Goal: Task Accomplishment & Management: Manage account settings

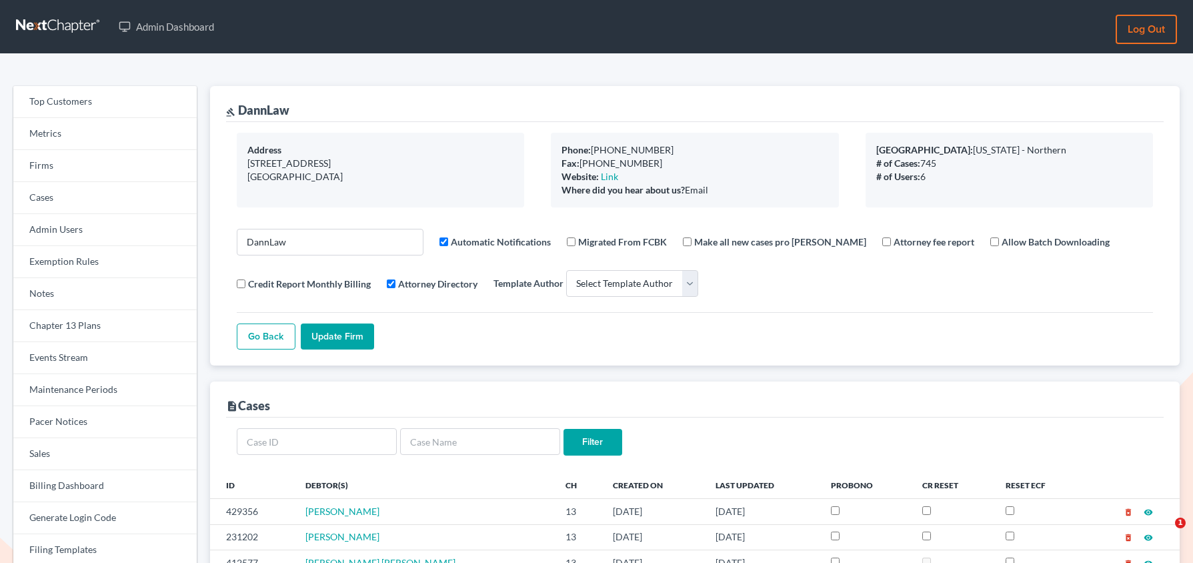
select select
click at [67, 172] on link "Firms" at bounding box center [104, 166] width 183 height 32
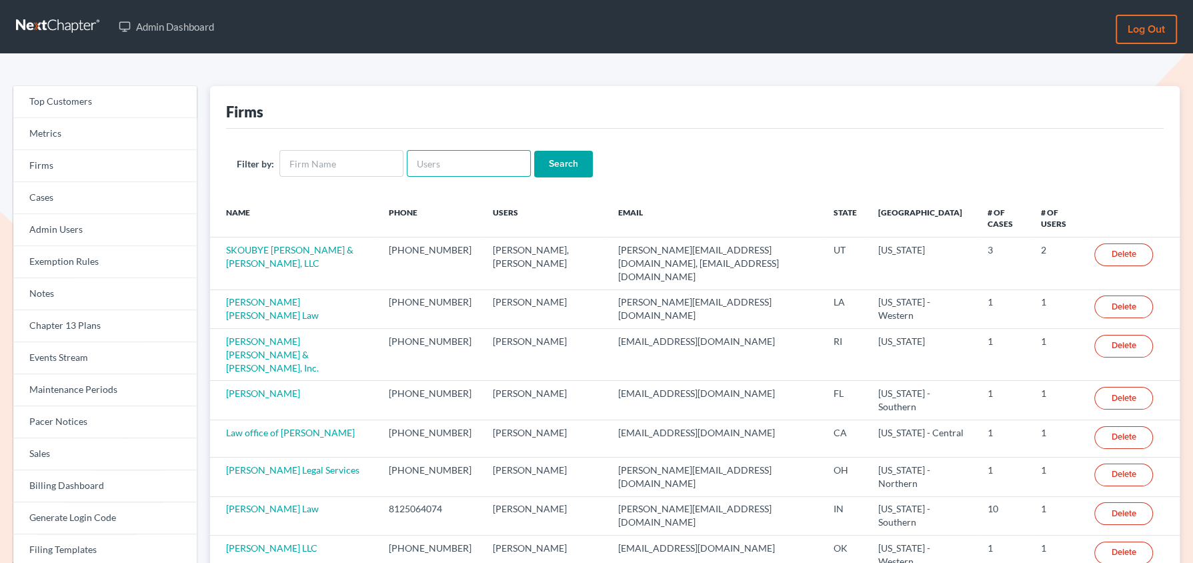
click at [442, 170] on input "text" at bounding box center [469, 163] width 124 height 27
paste input "pdonegan@tbennerlaw.com"
type input "pdonegan@tbennerlaw.com"
click at [534, 151] on input "Search" at bounding box center [563, 164] width 59 height 27
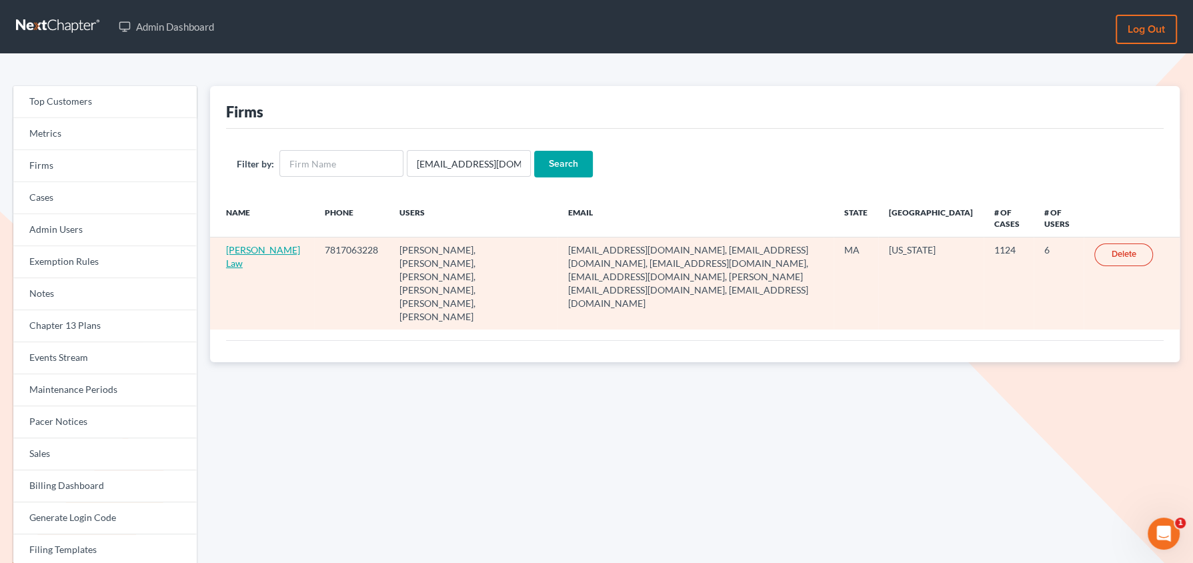
click at [241, 249] on link "Benner Law" at bounding box center [263, 256] width 74 height 25
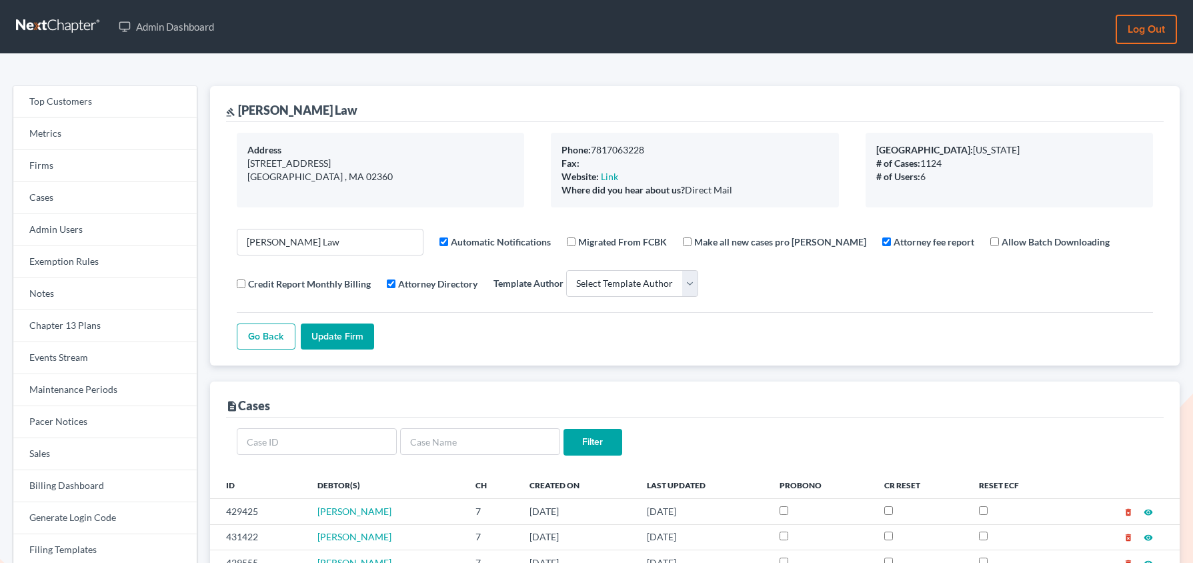
select select
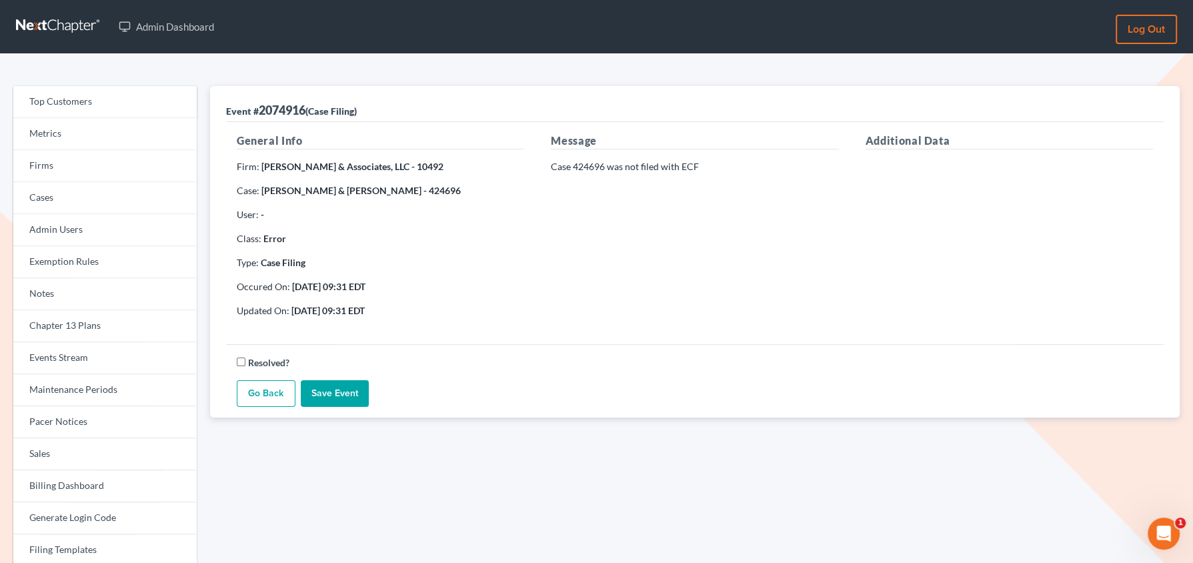
click at [273, 400] on link "Go Back" at bounding box center [266, 393] width 59 height 27
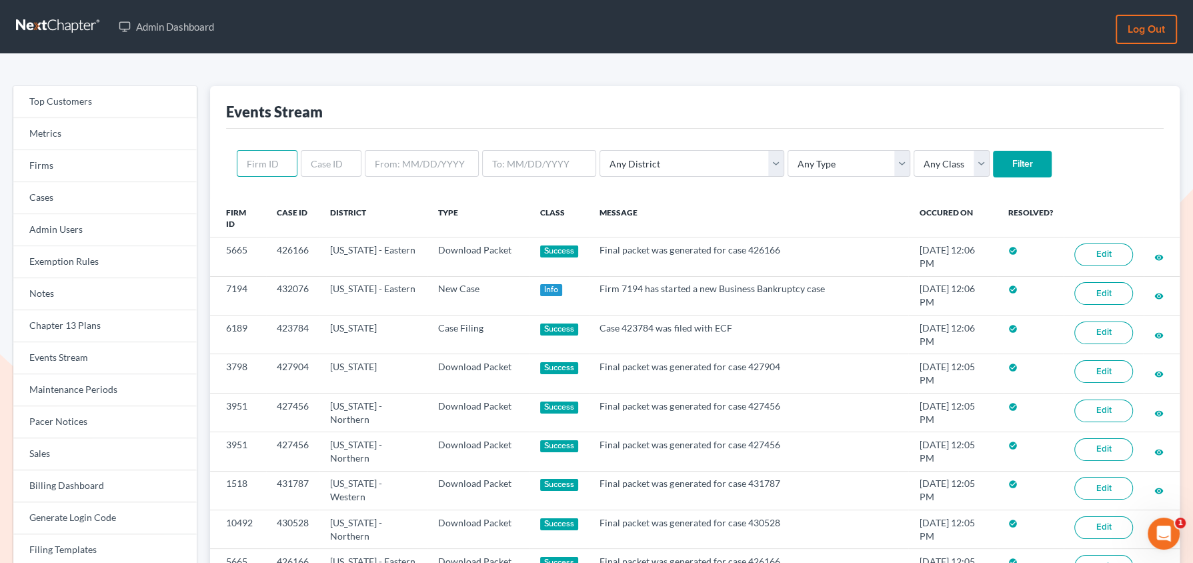
click at [267, 170] on input "text" at bounding box center [267, 163] width 61 height 27
paste input "8228"
type input "8228"
click at [993, 151] on input "Filter" at bounding box center [1022, 164] width 59 height 27
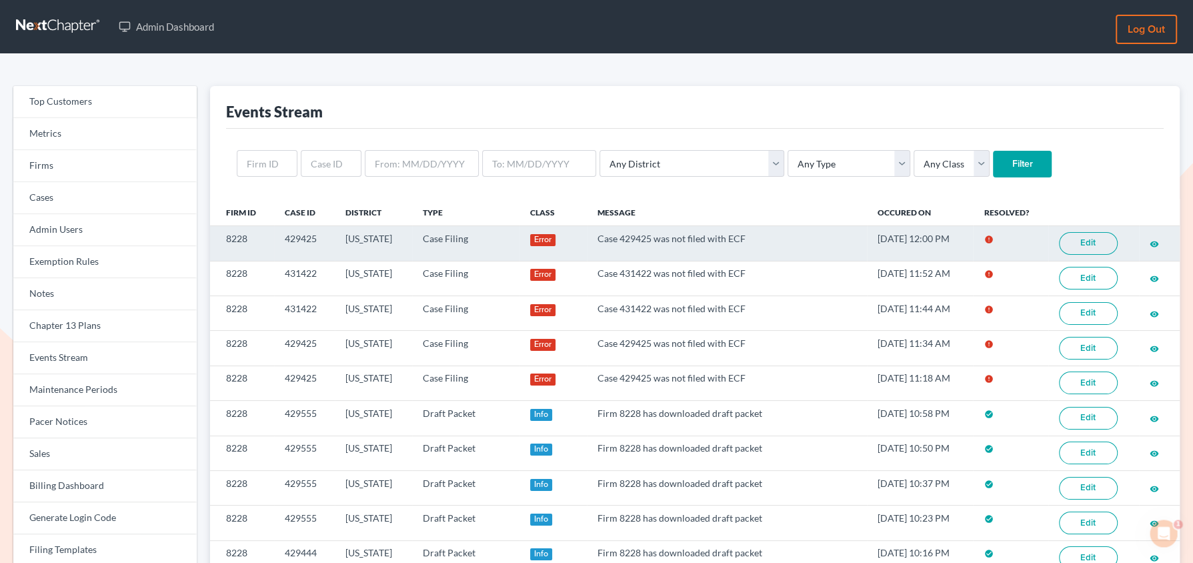
click at [1073, 244] on link "Edit" at bounding box center [1088, 243] width 59 height 23
click at [302, 237] on td "429425" at bounding box center [304, 243] width 61 height 35
copy td "429425"
click at [304, 237] on td "429425" at bounding box center [304, 243] width 61 height 35
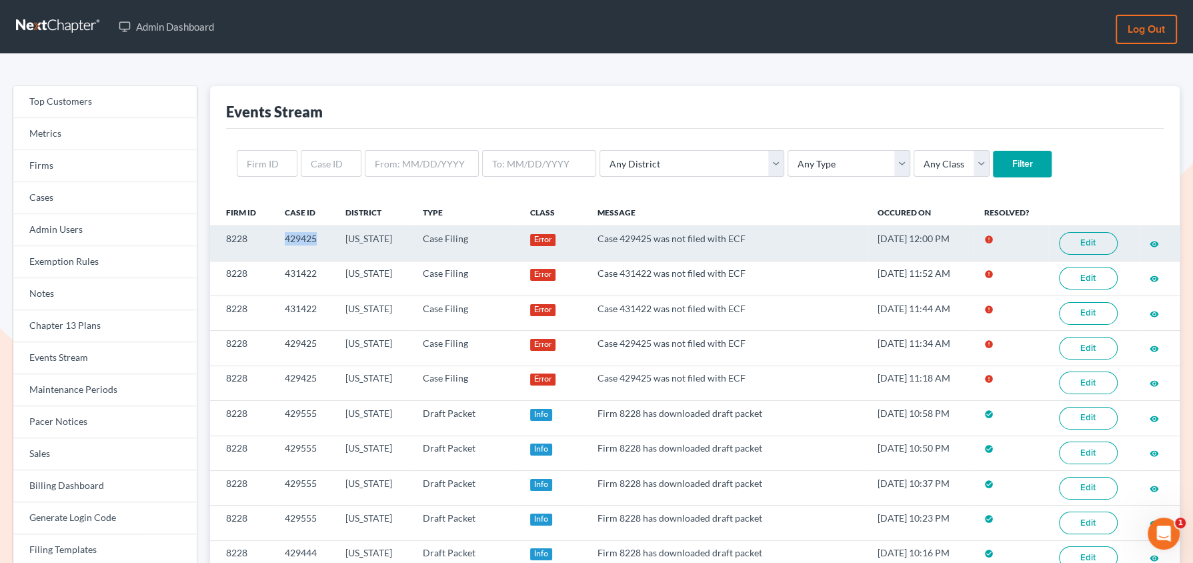
click at [304, 237] on td "429425" at bounding box center [304, 243] width 61 height 35
click at [234, 240] on td "8228" at bounding box center [242, 243] width 64 height 35
copy td "8228"
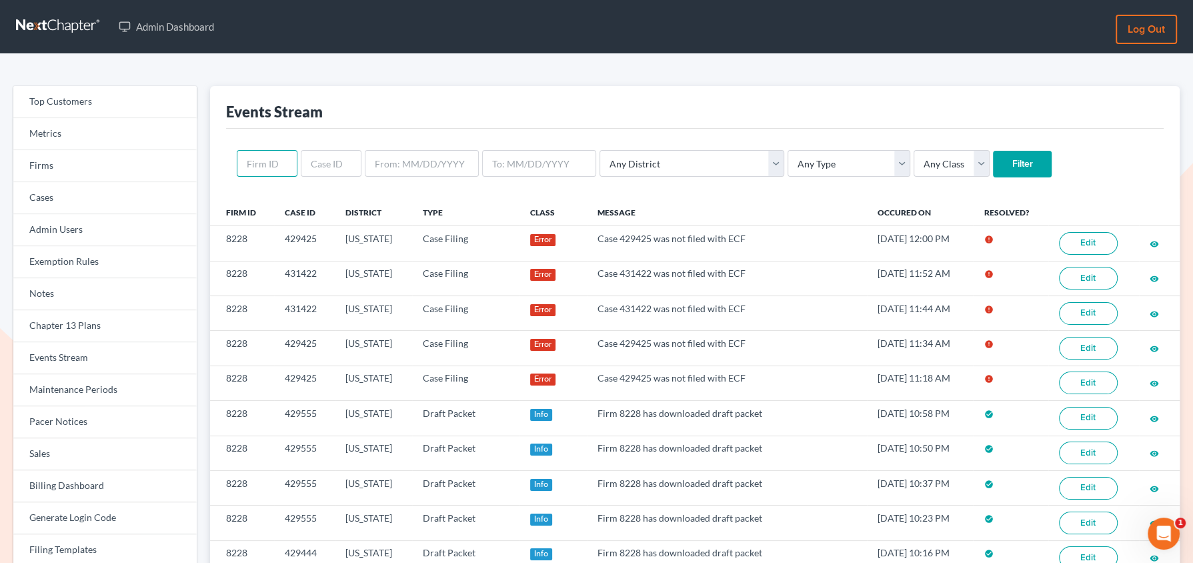
click at [277, 161] on input "text" at bounding box center [267, 163] width 61 height 27
paste input "8228"
type input "8228"
click at [993, 151] on input "Filter" at bounding box center [1022, 164] width 59 height 27
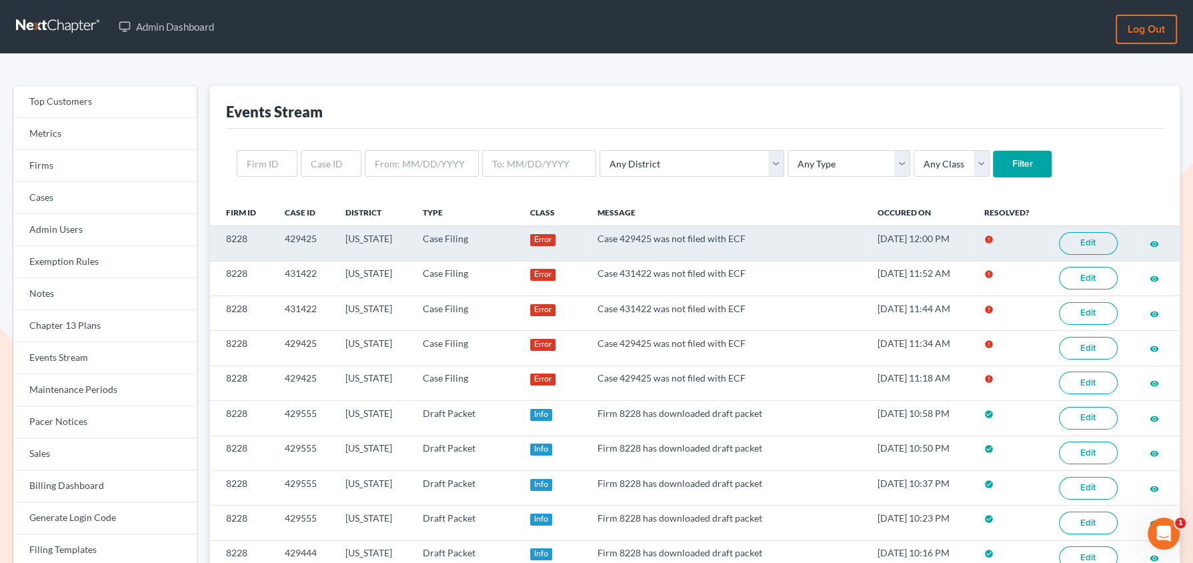
click at [1083, 247] on link "Edit" at bounding box center [1088, 243] width 59 height 23
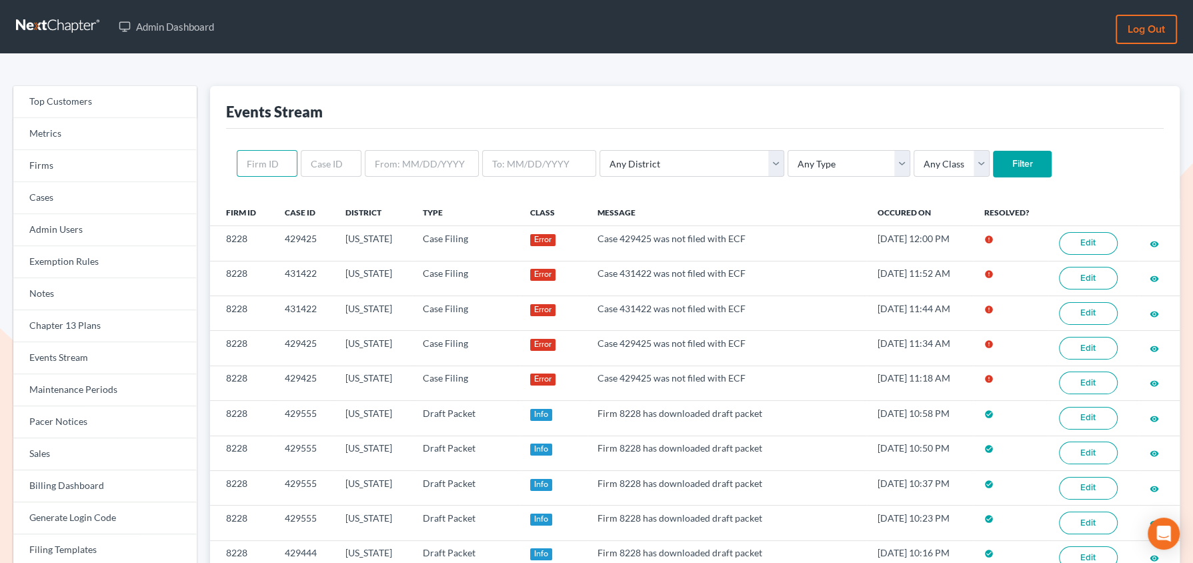
click at [284, 170] on input "text" at bounding box center [267, 163] width 61 height 27
paste input "8228"
type input "8228"
click at [993, 151] on input "Filter" at bounding box center [1022, 164] width 59 height 27
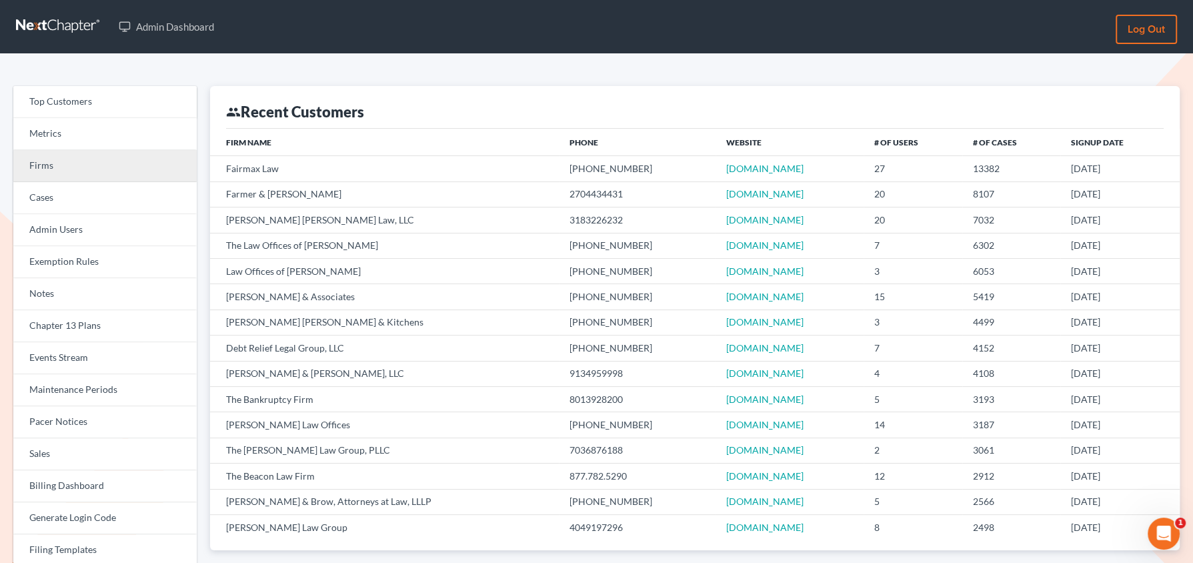
click at [129, 168] on link "Firms" at bounding box center [104, 166] width 183 height 32
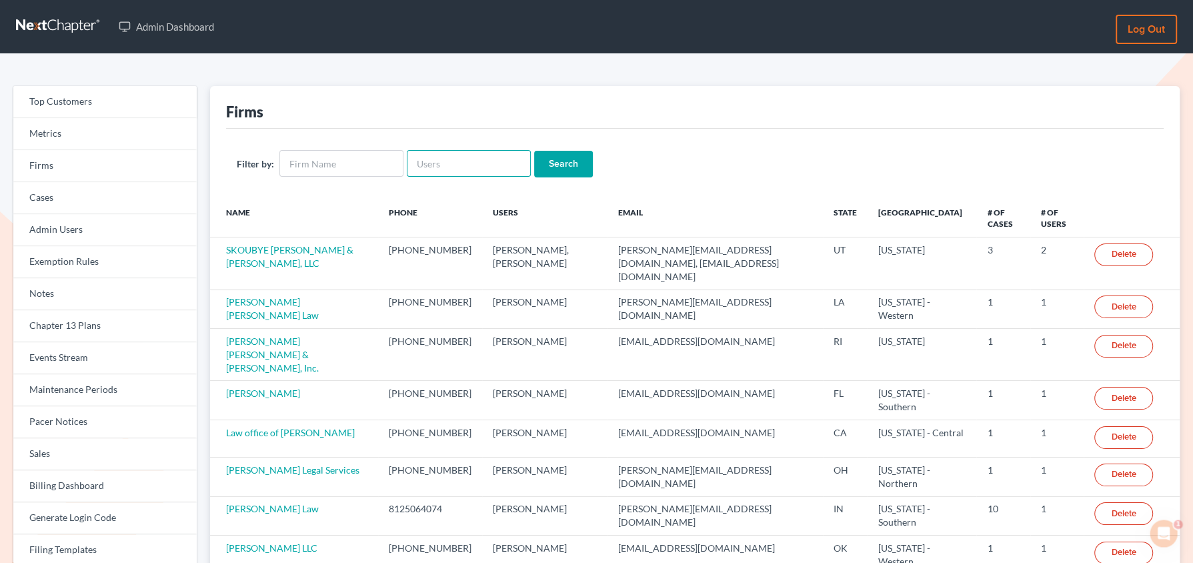
click at [424, 173] on input "text" at bounding box center [469, 163] width 124 height 27
paste input "courtney@cwbklaw.com"
type input "courtney@cwbklaw.com"
click at [534, 151] on input "Search" at bounding box center [563, 164] width 59 height 27
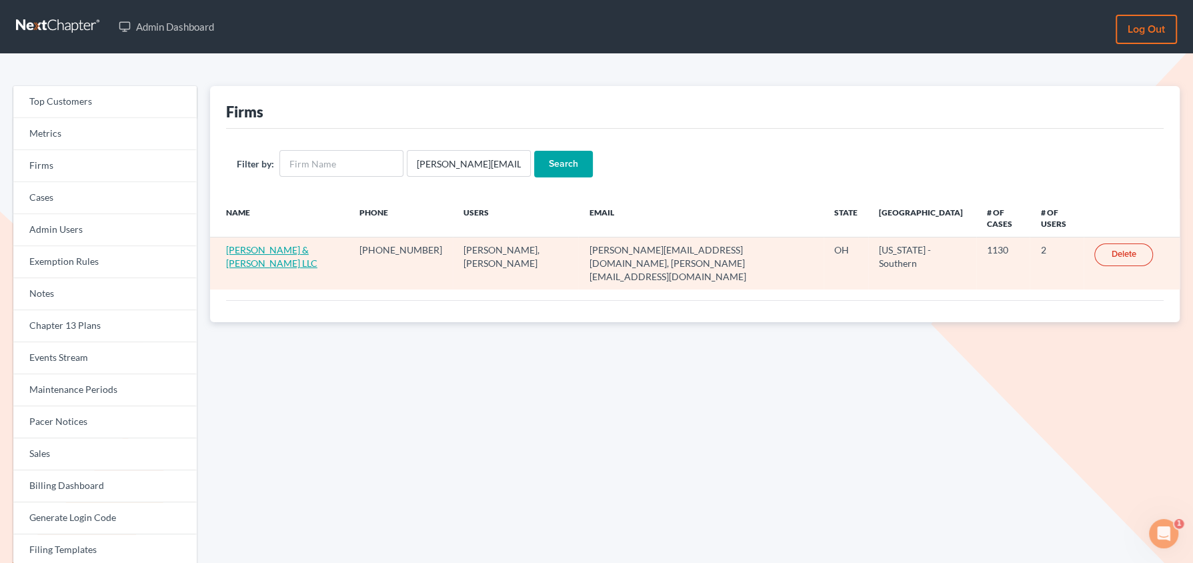
click at [241, 253] on link "Cousino & Weinzimmer LLC" at bounding box center [271, 256] width 91 height 25
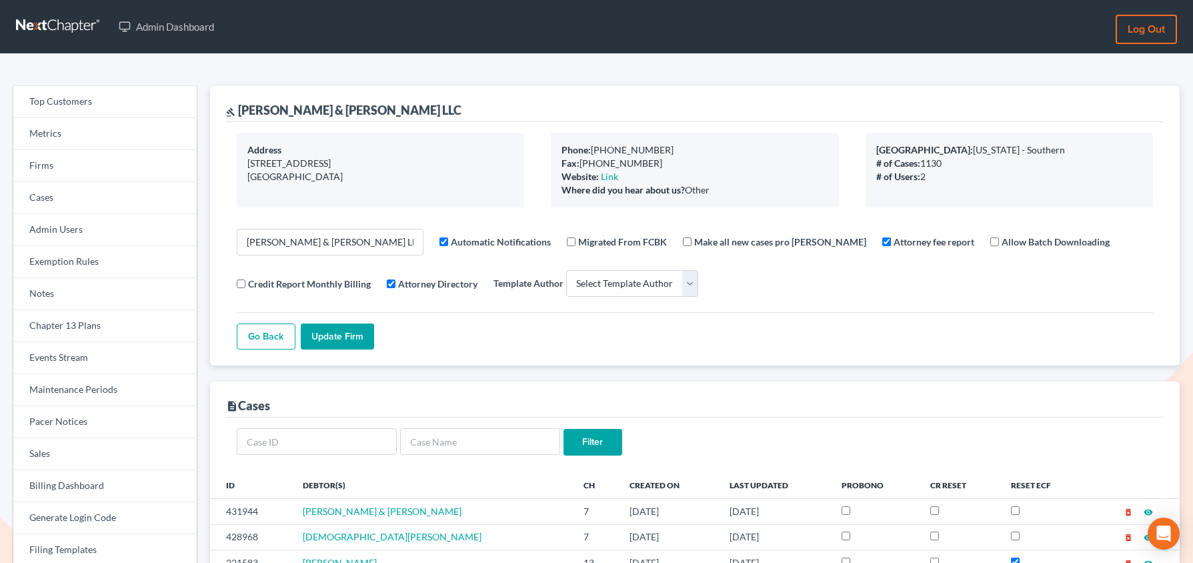
select select
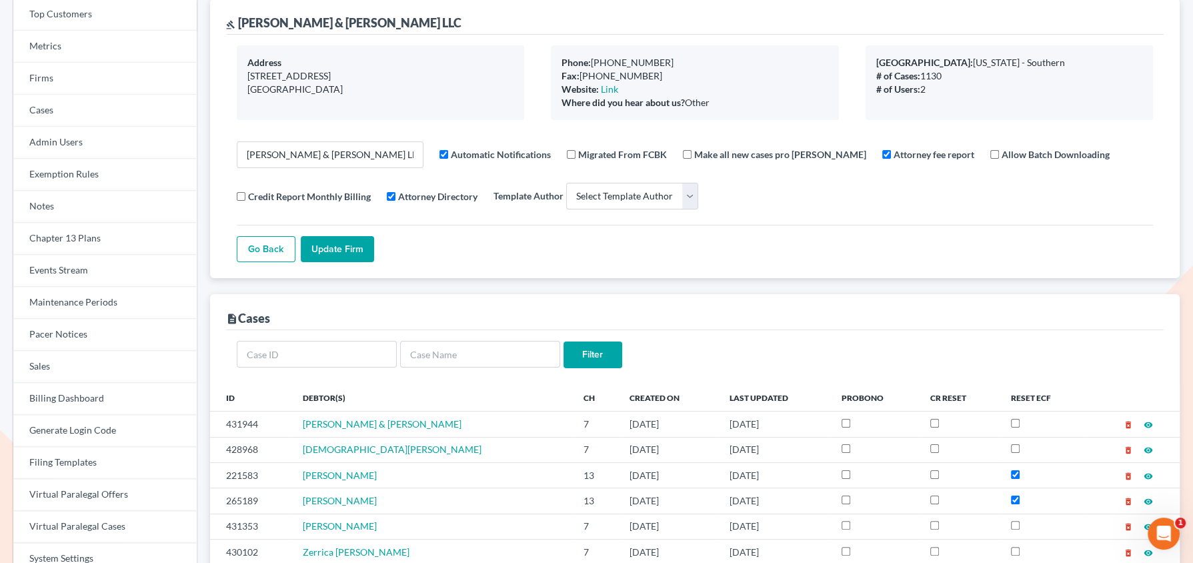
scroll to position [93, 0]
